Goal: Task Accomplishment & Management: Use online tool/utility

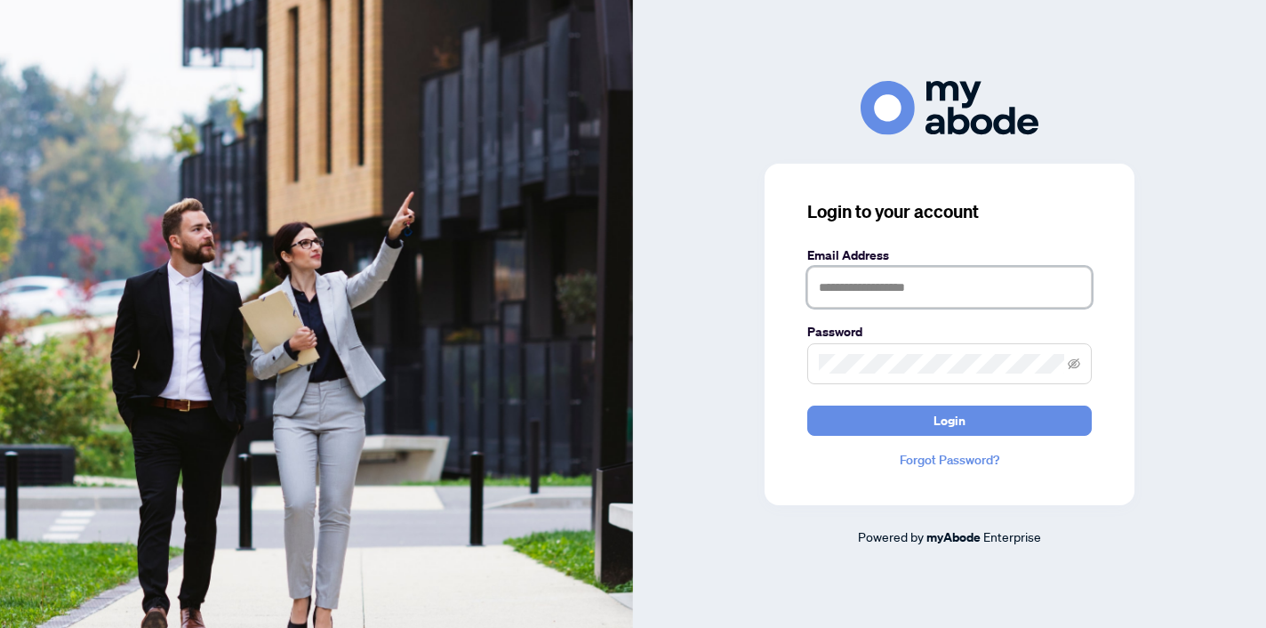
click at [835, 289] on input "text" at bounding box center [949, 287] width 284 height 41
type input "**********"
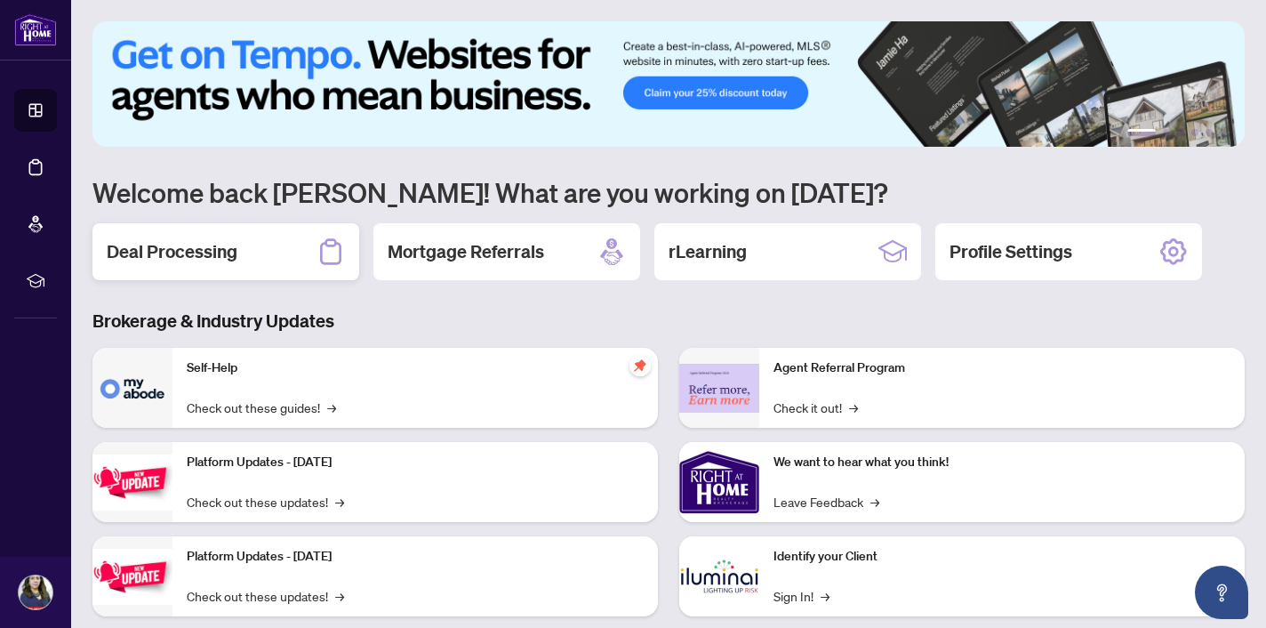
click at [225, 245] on h2 "Deal Processing" at bounding box center [172, 251] width 131 height 25
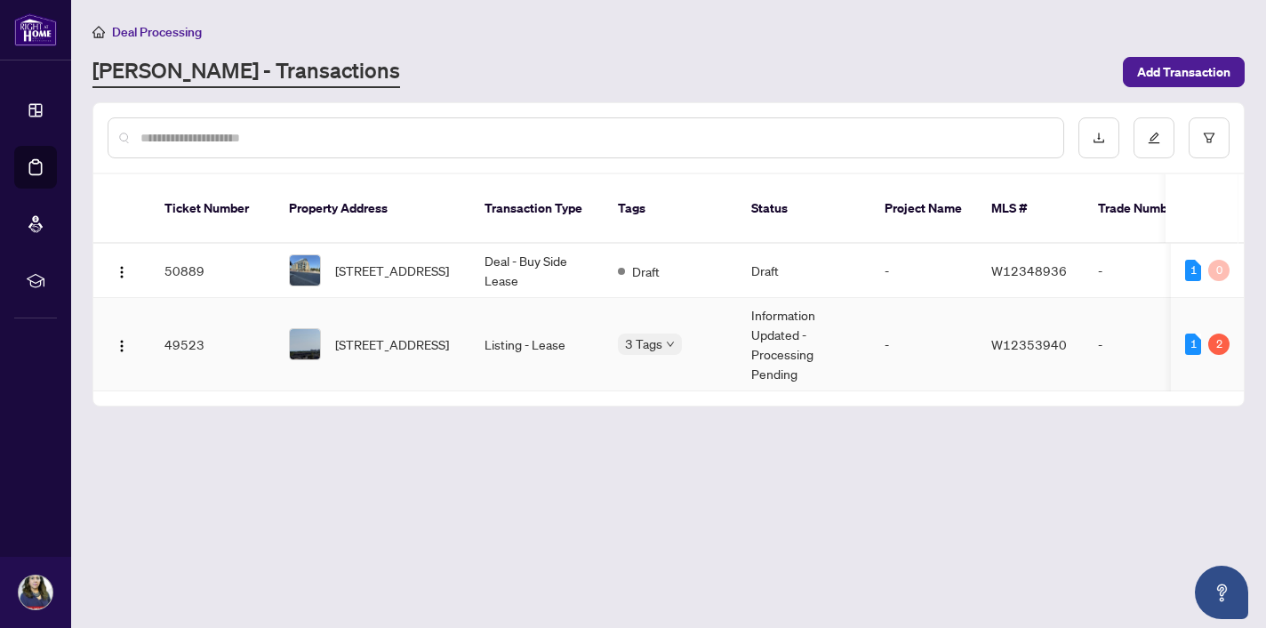
click at [467, 323] on td "[STREET_ADDRESS]" at bounding box center [373, 344] width 196 height 93
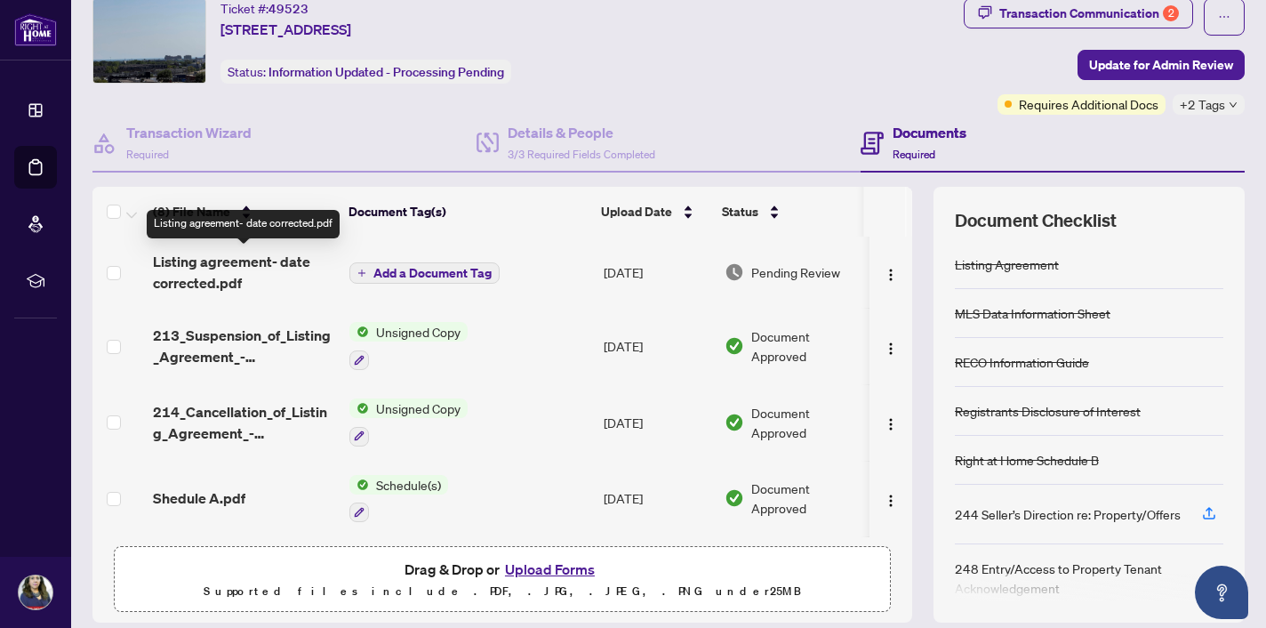
click at [218, 260] on span "Listing agreement- date corrected.pdf" at bounding box center [244, 272] width 182 height 43
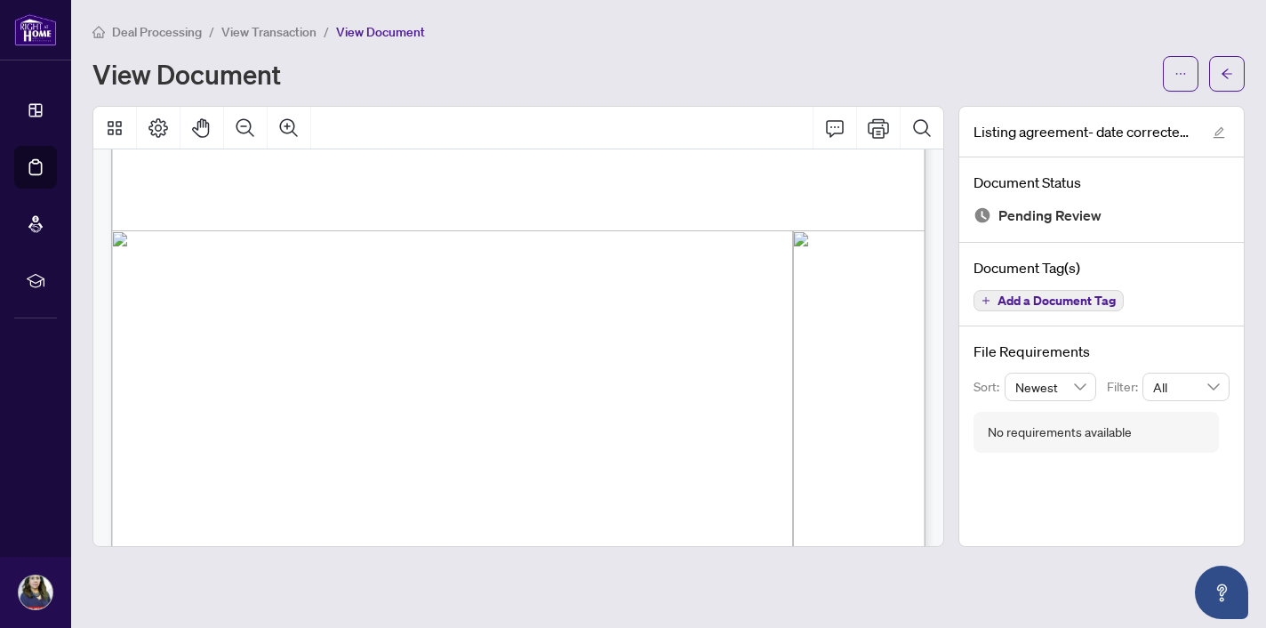
scroll to position [12446, 0]
